Goal: Task Accomplishment & Management: Use online tool/utility

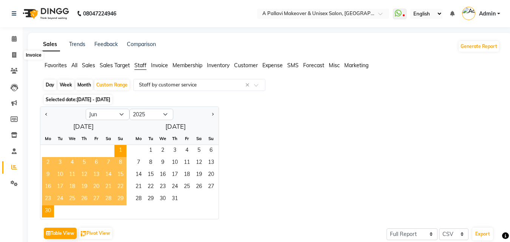
select select "6"
select select "2025"
select select "full_report"
select select "csv"
click at [14, 57] on icon at bounding box center [14, 55] width 4 height 6
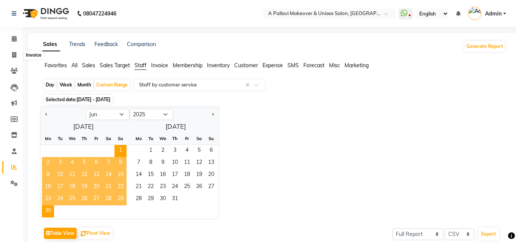
select select "service"
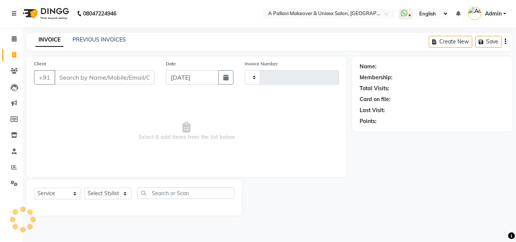
type input "1504"
select select "3573"
click at [82, 81] on input "Client" at bounding box center [104, 77] width 100 height 14
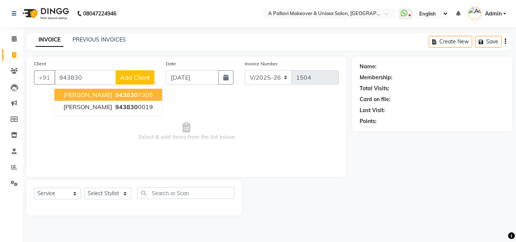
click at [122, 94] on span "943830" at bounding box center [126, 95] width 23 height 8
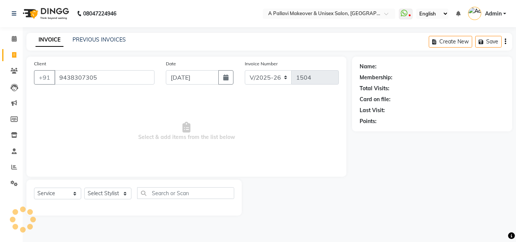
type input "9438307305"
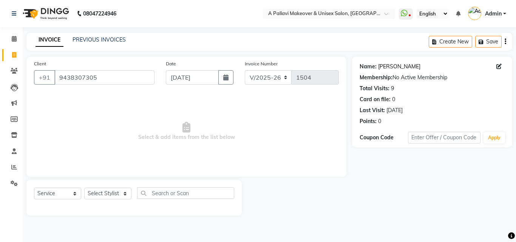
click at [408, 67] on link "Dr Sampad Naik" at bounding box center [399, 67] width 42 height 8
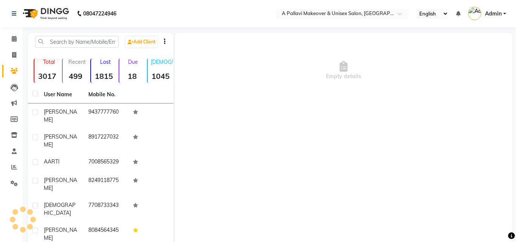
select select "en"
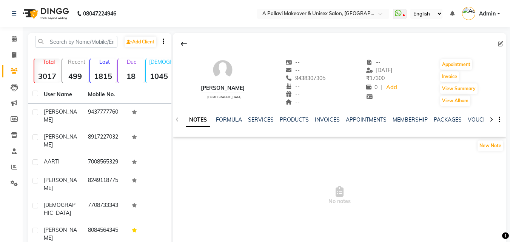
click at [262, 123] on div "SERVICES" at bounding box center [261, 120] width 26 height 8
click at [262, 122] on link "SERVICES" at bounding box center [261, 119] width 26 height 7
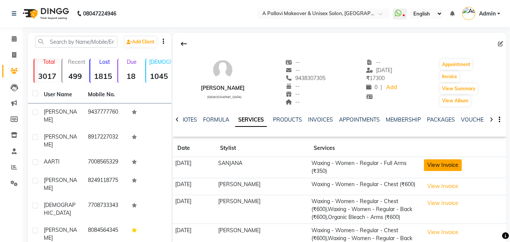
click at [436, 166] on button "View Invoice" at bounding box center [443, 165] width 38 height 12
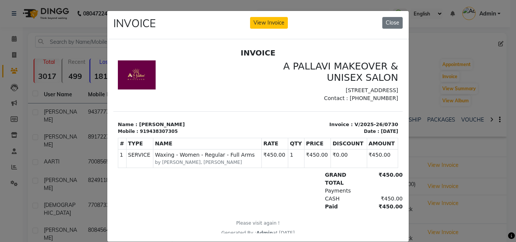
click at [487, 223] on ngb-modal-window "INVOICE View Invoice Close" at bounding box center [258, 121] width 516 height 242
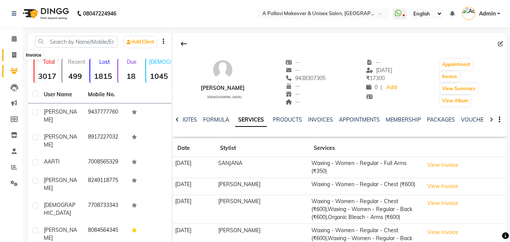
click at [11, 55] on span at bounding box center [14, 55] width 13 height 9
select select "service"
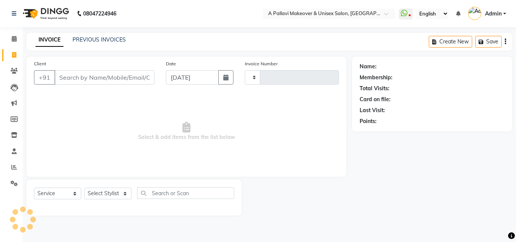
type input "1504"
select select "3573"
click at [73, 72] on input "Client" at bounding box center [104, 77] width 100 height 14
click at [73, 74] on input "Client" at bounding box center [104, 77] width 100 height 14
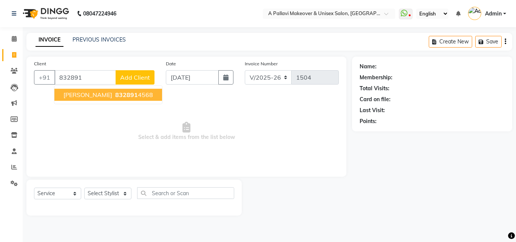
click at [95, 94] on span "[PERSON_NAME]" at bounding box center [87, 95] width 49 height 8
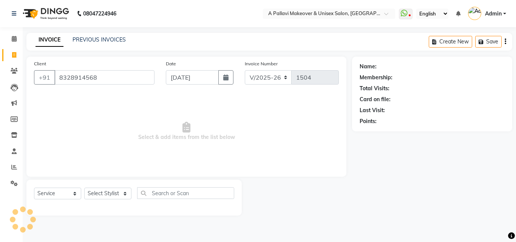
type input "8328914568"
select select "1: Object"
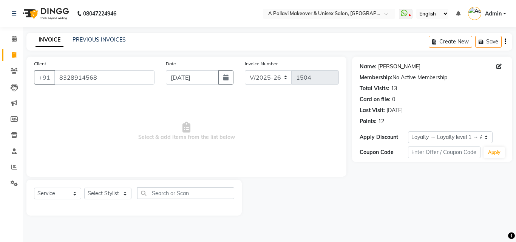
click at [420, 68] on link "[PERSON_NAME]" at bounding box center [399, 67] width 42 height 8
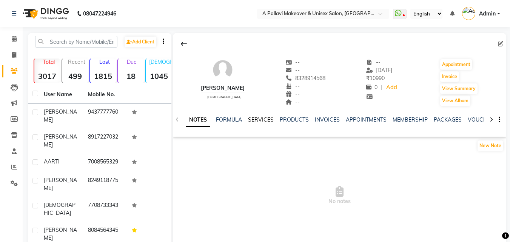
click at [262, 117] on link "SERVICES" at bounding box center [261, 119] width 26 height 7
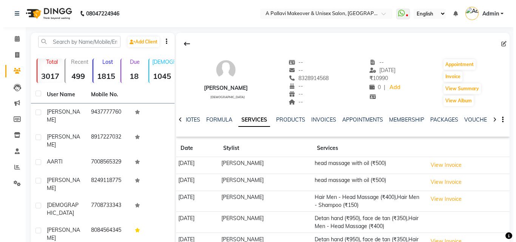
scroll to position [38, 0]
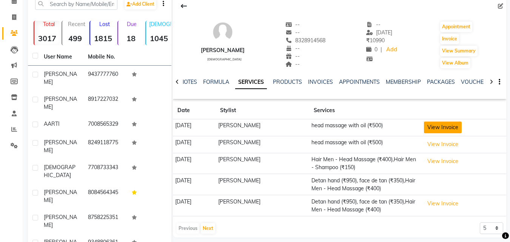
click at [447, 129] on button "View Invoice" at bounding box center [443, 128] width 38 height 12
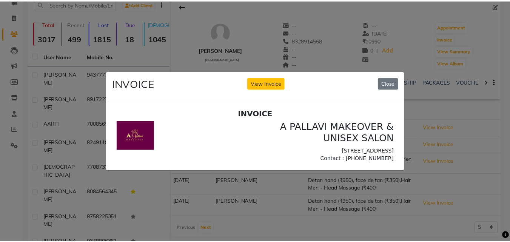
scroll to position [0, 0]
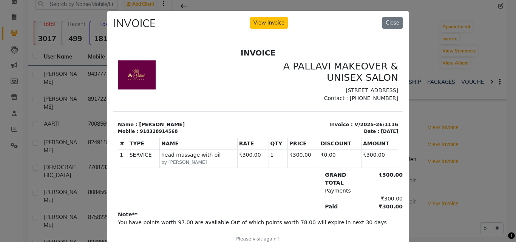
click at [470, 162] on ngb-modal-window "INVOICE View Invoice Close" at bounding box center [258, 121] width 516 height 242
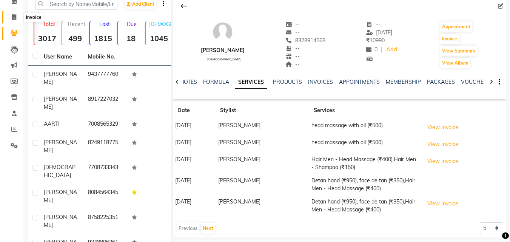
click at [14, 19] on icon at bounding box center [14, 17] width 4 height 6
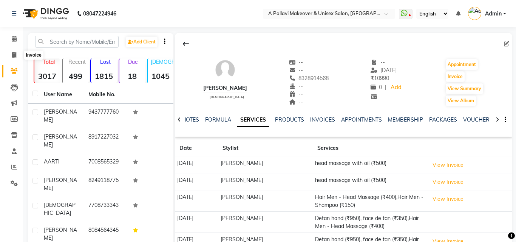
select select "service"
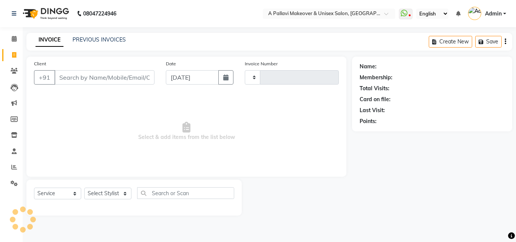
type input "1504"
select select "3573"
click at [113, 77] on input "Client" at bounding box center [104, 77] width 100 height 14
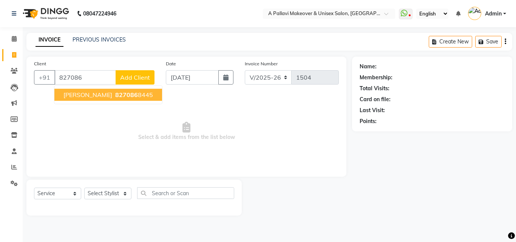
click at [129, 96] on ngb-highlight "827086 8445" at bounding box center [133, 95] width 39 height 8
type input "8270868445"
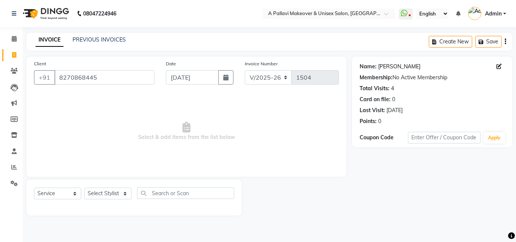
click at [391, 65] on link "Abhinash" at bounding box center [399, 67] width 42 height 8
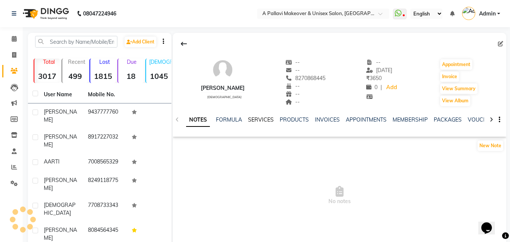
click at [259, 120] on link "SERVICES" at bounding box center [261, 119] width 26 height 7
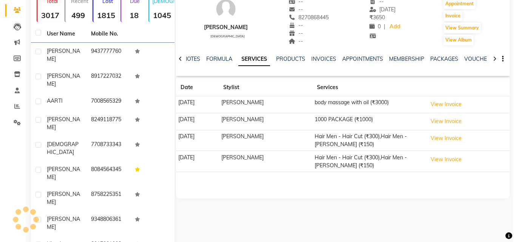
scroll to position [60, 0]
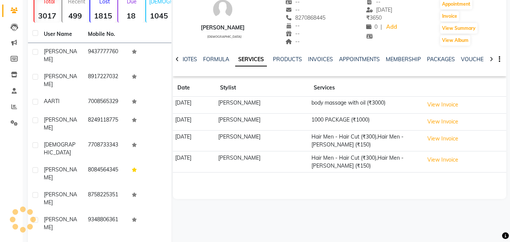
click at [433, 99] on td "View Invoice" at bounding box center [464, 105] width 85 height 17
click at [449, 103] on button "View Invoice" at bounding box center [443, 105] width 38 height 12
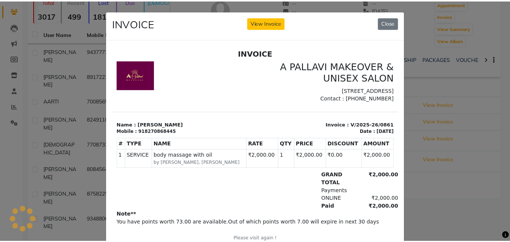
scroll to position [0, 0]
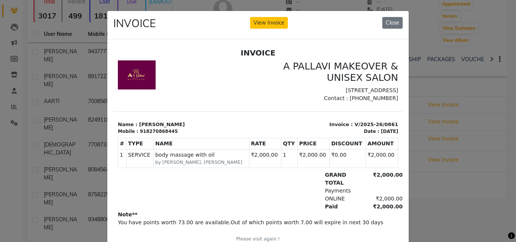
click at [462, 212] on ngb-modal-window "INVOICE View Invoice Close" at bounding box center [258, 121] width 516 height 242
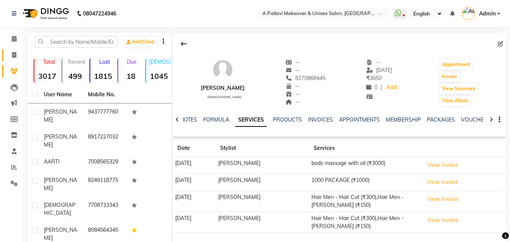
click at [11, 49] on link "Invoice" at bounding box center [11, 55] width 18 height 12
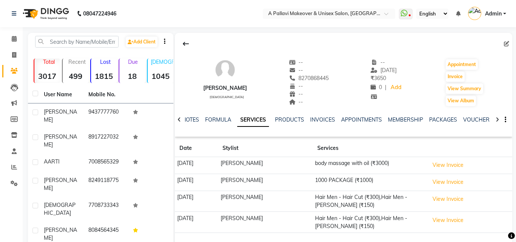
select select "service"
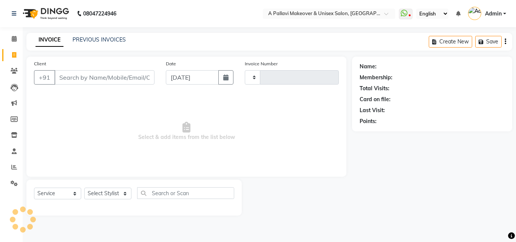
type input "1504"
select select "3573"
click at [77, 80] on input "Client" at bounding box center [104, 77] width 100 height 14
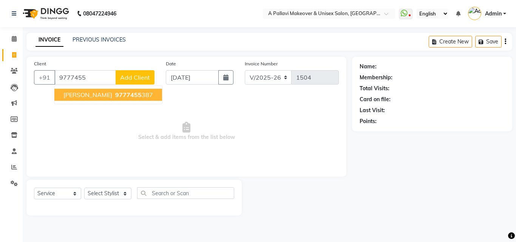
click at [87, 94] on span "[PERSON_NAME]" at bounding box center [87, 95] width 49 height 8
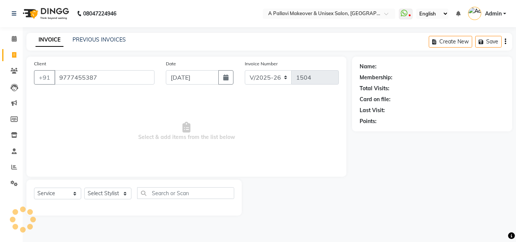
type input "9777455387"
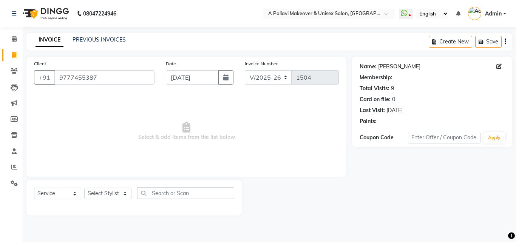
click at [406, 69] on link "[PERSON_NAME]" at bounding box center [399, 67] width 42 height 8
select select "1: Object"
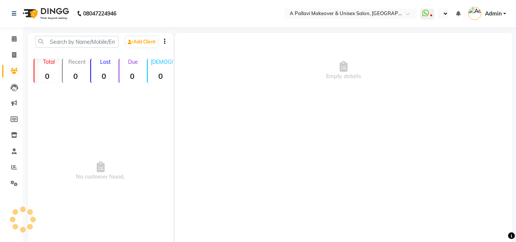
select select "en"
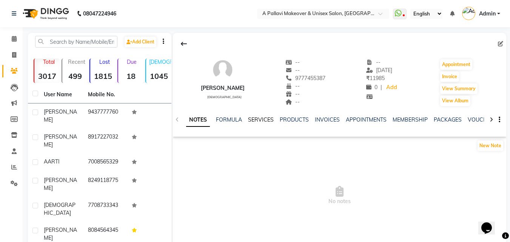
click at [267, 119] on link "SERVICES" at bounding box center [261, 119] width 26 height 7
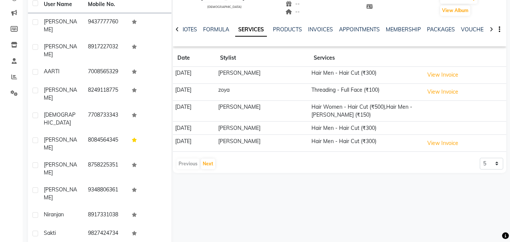
scroll to position [98, 0]
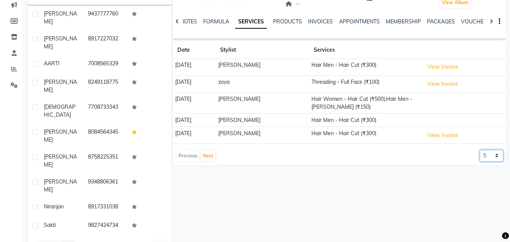
click at [496, 158] on select "5 10 50 100 500" at bounding box center [491, 156] width 23 height 12
select select "500"
click at [480, 150] on select "5 10 50 100 500" at bounding box center [491, 156] width 23 height 12
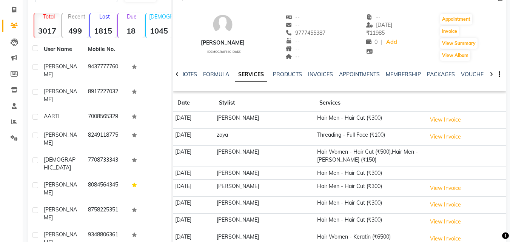
scroll to position [0, 0]
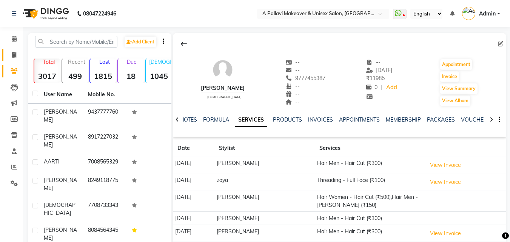
click at [15, 50] on link "Invoice" at bounding box center [11, 55] width 18 height 12
select select "service"
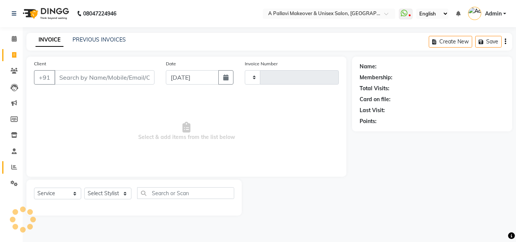
type input "1504"
select select "3573"
click at [14, 168] on icon at bounding box center [14, 167] width 6 height 6
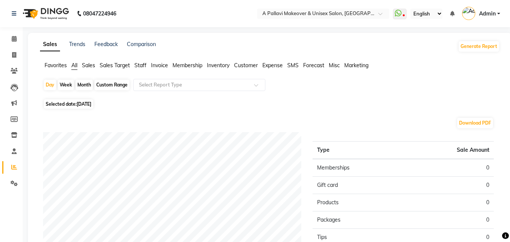
click at [115, 87] on div "Custom Range" at bounding box center [111, 85] width 35 height 11
select select "9"
select select "2025"
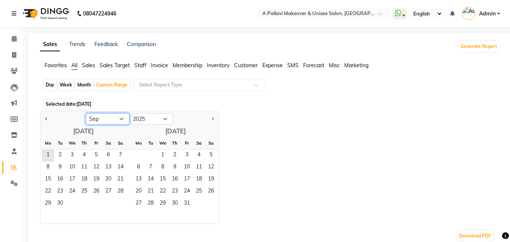
click at [122, 120] on select "Jan Feb Mar Apr May Jun [DATE] Aug Sep Oct Nov Dec" at bounding box center [108, 118] width 44 height 11
select select "7"
click at [86, 113] on select "Jan Feb Mar Apr May Jun [DATE] Aug Sep Oct Nov Dec" at bounding box center [108, 118] width 44 height 11
drag, startPoint x: 61, startPoint y: 158, endPoint x: 67, endPoint y: 173, distance: 15.9
click at [61, 159] on span "1" at bounding box center [60, 155] width 12 height 12
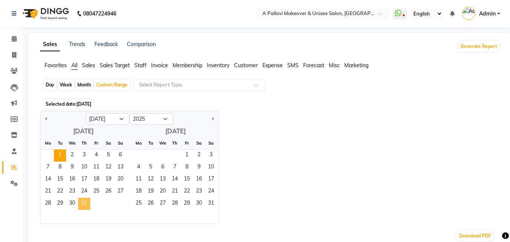
click at [89, 208] on span "31" at bounding box center [84, 204] width 12 height 12
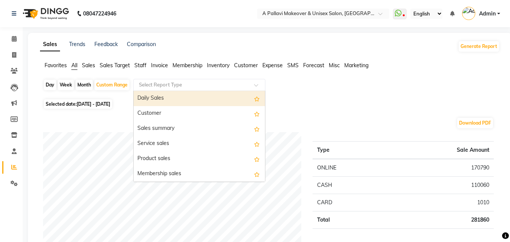
click at [166, 85] on input "text" at bounding box center [191, 85] width 109 height 8
click at [141, 65] on span "Staff" at bounding box center [140, 65] width 12 height 7
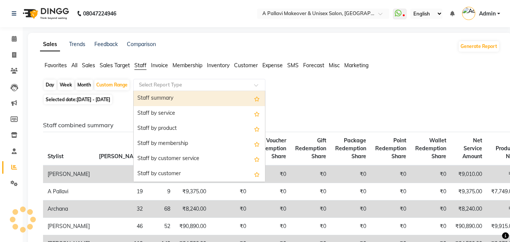
click at [161, 85] on input "text" at bounding box center [191, 85] width 109 height 8
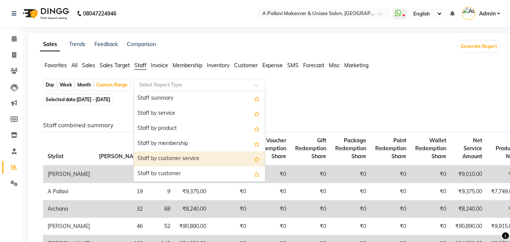
drag, startPoint x: 230, startPoint y: 162, endPoint x: 231, endPoint y: 154, distance: 8.0
click at [231, 161] on div "Staff by customer service" at bounding box center [199, 158] width 131 height 15
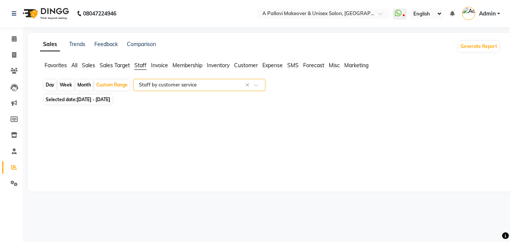
select select "full_report"
select select "csv"
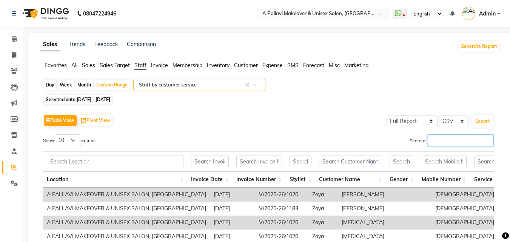
click at [448, 140] on input "Search:" at bounding box center [461, 140] width 66 height 12
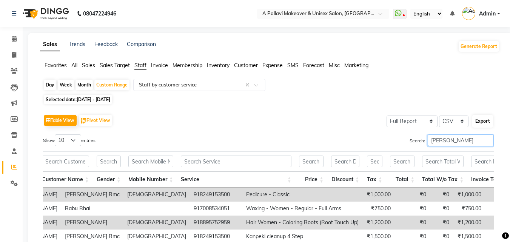
type input "pratik"
click at [489, 125] on button "Export" at bounding box center [482, 121] width 21 height 13
click at [110, 88] on div "Custom Range" at bounding box center [111, 85] width 35 height 11
select select "7"
select select "2025"
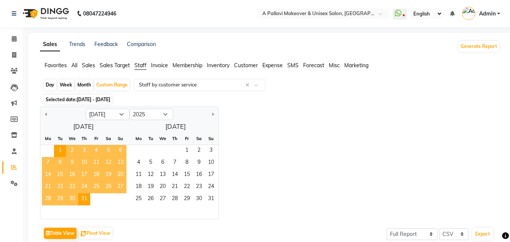
click at [142, 151] on div "1 2 3" at bounding box center [172, 151] width 92 height 12
click at [121, 113] on select "Jan Feb Mar Apr May Jun Jul Aug Sep Oct Nov Dec" at bounding box center [108, 114] width 44 height 11
select select "8"
click at [86, 109] on select "Jan Feb Mar Apr May Jun Jul Aug Sep Oct Nov Dec" at bounding box center [108, 114] width 44 height 11
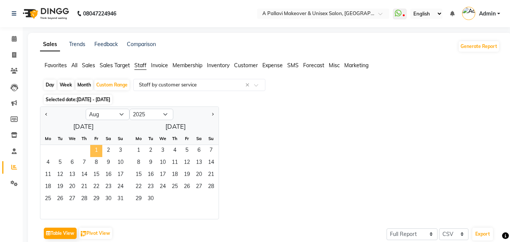
click at [91, 149] on span "1" at bounding box center [96, 151] width 12 height 12
click at [120, 201] on span "31" at bounding box center [120, 199] width 12 height 12
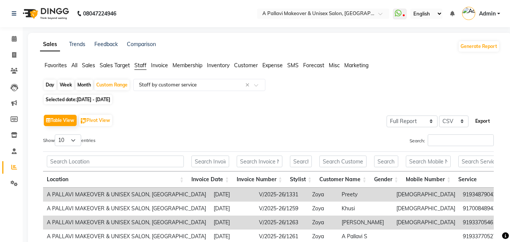
click at [479, 122] on button "Export" at bounding box center [482, 121] width 21 height 13
